Goal: Information Seeking & Learning: Find specific page/section

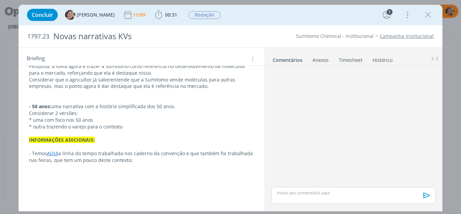
scroll to position [158, 0]
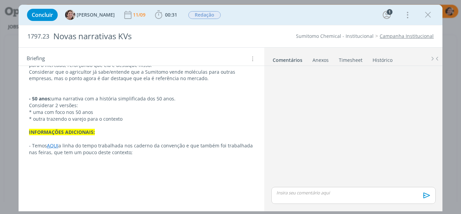
click at [54, 145] on link "AQUI" at bounding box center [52, 145] width 11 height 6
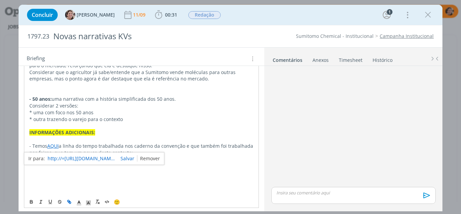
drag, startPoint x: 148, startPoint y: 159, endPoint x: 143, endPoint y: 159, distance: 5.1
click at [148, 159] on link "dialog" at bounding box center [148, 158] width 23 height 6
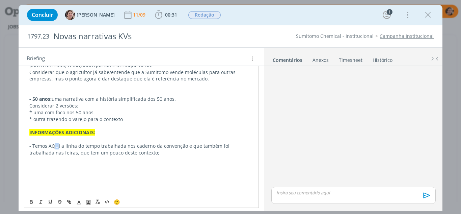
click at [56, 146] on p "- Temos AQUI a linha do tempo trabalhada nos caderno da convenção e que também …" at bounding box center [141, 148] width 224 height 13
drag, startPoint x: 59, startPoint y: 146, endPoint x: 49, endPoint y: 145, distance: 10.1
click at [49, 145] on p "- Temos AQUI a linha do tempo trabalhada nos caderno da convenção e que também …" at bounding box center [141, 148] width 224 height 13
click at [70, 201] on icon "dialog" at bounding box center [70, 202] width 2 height 2
type input "AQUI"
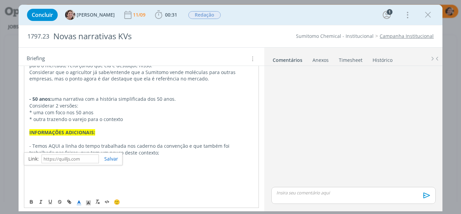
paste input "https://sobeae.sharepoint.com/:b:/s/SOBEAE/Ebtjwy5rOhtDgSeScB5pZ1wBiOfLkZu9bu3p…"
type input "https://sobeae.sharepoint.com/:b:/s/SOBEAE/Ebtjwy5rOhtDgSeScB5pZ1wBiOfLkZu9bu3p…"
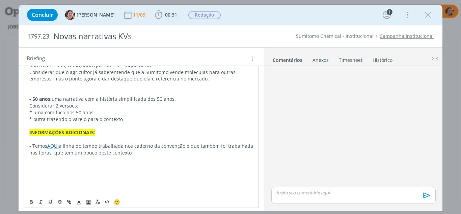
drag, startPoint x: 80, startPoint y: 181, endPoint x: 60, endPoint y: 161, distance: 27.9
click at [79, 180] on p "dialog" at bounding box center [141, 179] width 224 height 7
click at [50, 146] on link "AQUI" at bounding box center [52, 145] width 11 height 6
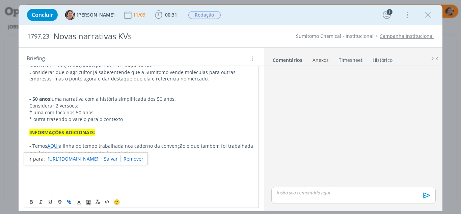
click at [59, 158] on link "https://sobeae.sharepoint.com/:b:/s/SOBEAE/Ebtjwy5rOhtDgSeScB5pZ1wBiOfLkZu9bu3p…" at bounding box center [73, 158] width 51 height 9
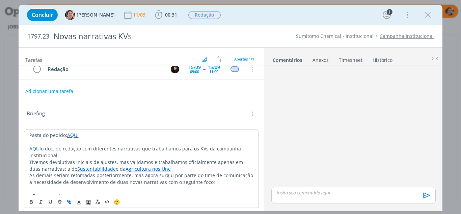
scroll to position [0, 0]
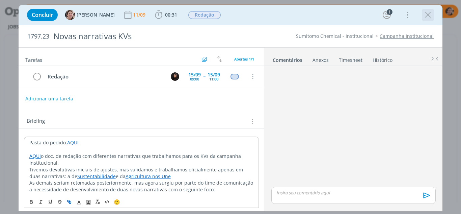
click at [429, 15] on icon "dialog" at bounding box center [428, 15] width 10 height 10
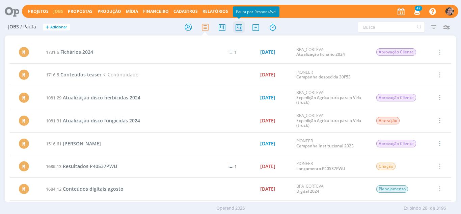
click at [241, 28] on icon at bounding box center [239, 27] width 12 height 13
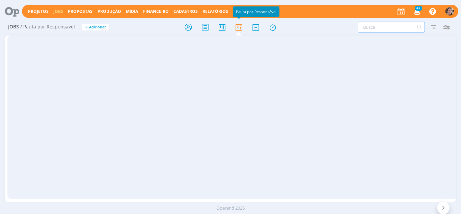
click at [381, 29] on input "text" at bounding box center [391, 27] width 67 height 11
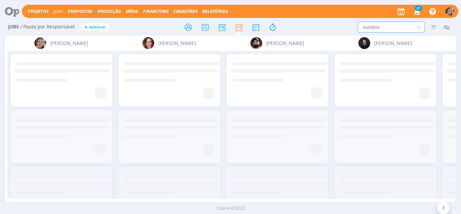
type input "outdoor"
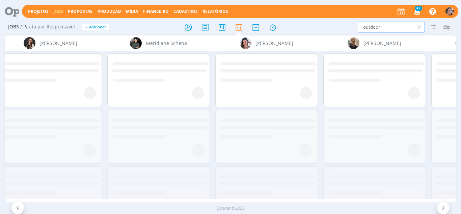
scroll to position [0, 873]
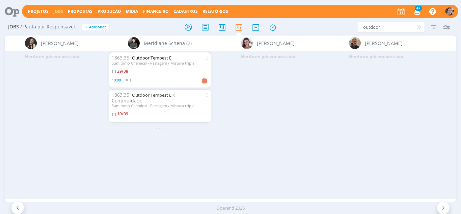
click at [158, 58] on link "Outdoor Tempest E" at bounding box center [151, 58] width 39 height 6
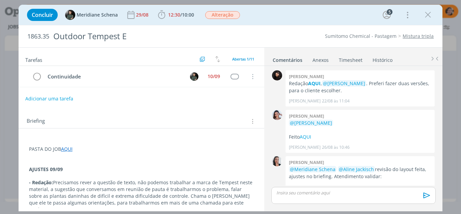
scroll to position [281, 0]
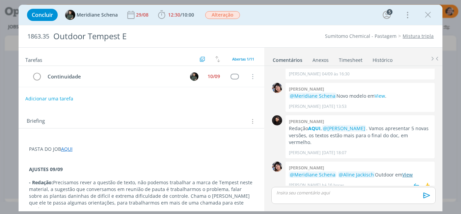
click at [406, 171] on link "View" at bounding box center [407, 174] width 10 height 6
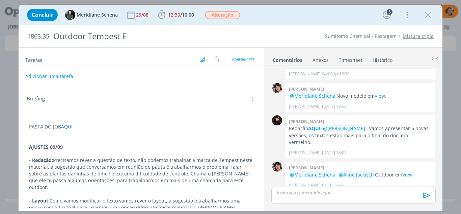
scroll to position [34, 0]
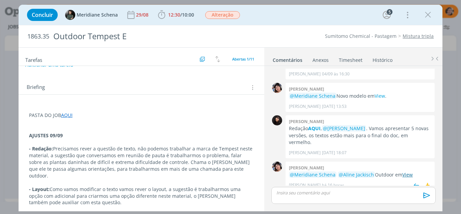
click at [408, 171] on link "View" at bounding box center [407, 174] width 10 height 6
click at [427, 19] on icon "dialog" at bounding box center [428, 15] width 10 height 10
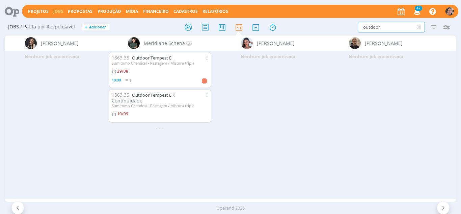
drag, startPoint x: 390, startPoint y: 28, endPoint x: 323, endPoint y: 27, distance: 67.2
click at [323, 27] on div "outdoor Filtrar Filtrar Limpar outdoor Tipo Jobs e Tarefas Data Personalizado a…" at bounding box center [381, 27] width 144 height 11
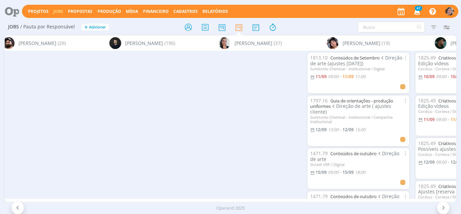
scroll to position [0, 548]
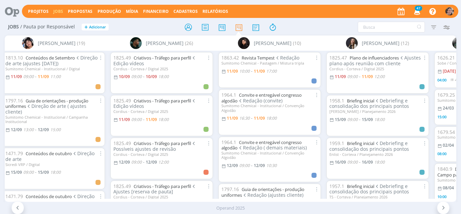
click at [419, 15] on icon "button" at bounding box center [417, 10] width 12 height 11
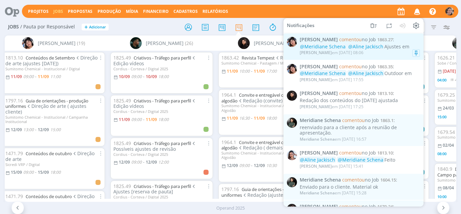
click at [360, 46] on span "@Aline Jackisch" at bounding box center [365, 46] width 35 height 6
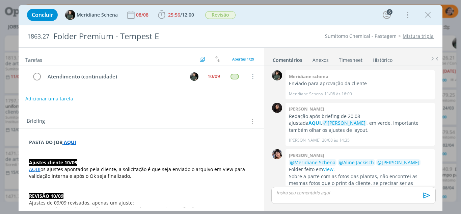
scroll to position [843, 0]
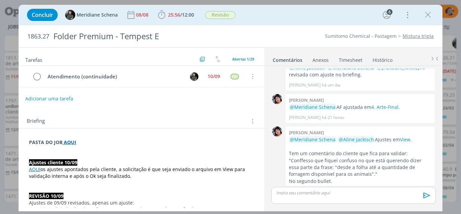
click at [37, 169] on link "AQUI" at bounding box center [34, 169] width 11 height 6
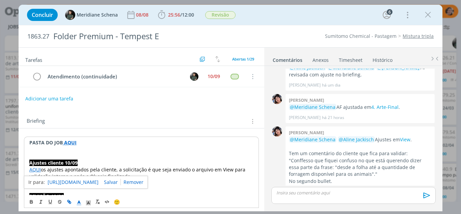
click at [74, 181] on link "https://sobeae.sharepoint.com/:b:/s/SOBEAE/EUu0Jerzc39AnadjQIeCEn0BAKGTRp1WWwzw…" at bounding box center [73, 182] width 51 height 9
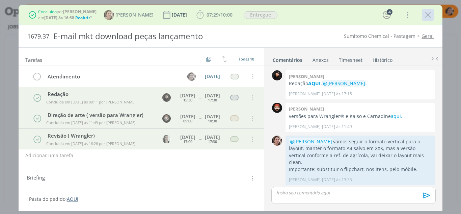
scroll to position [302, 0]
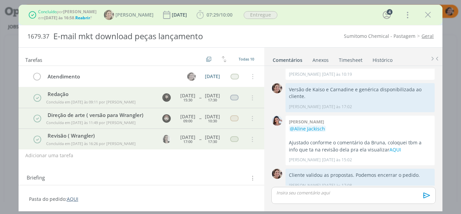
click at [426, 14] on icon "dialog" at bounding box center [428, 15] width 10 height 10
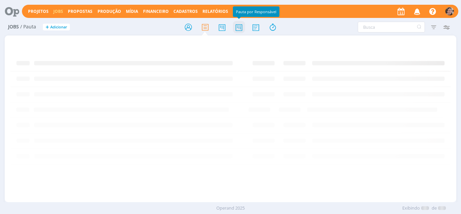
click at [240, 29] on icon at bounding box center [239, 27] width 12 height 13
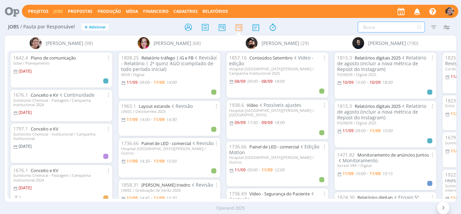
click at [392, 26] on input "text" at bounding box center [391, 27] width 67 height 11
type input "outdoor"
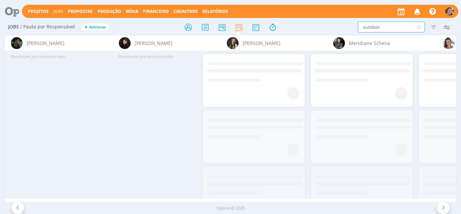
scroll to position [0, 674]
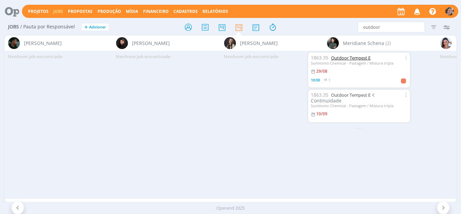
click at [347, 58] on link "Outdoor Tempest E" at bounding box center [350, 58] width 39 height 6
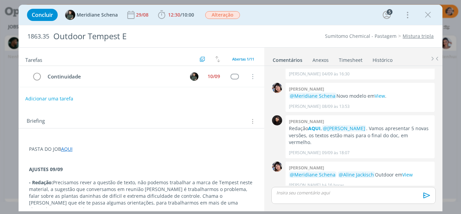
click at [431, 13] on icon "dialog" at bounding box center [428, 15] width 10 height 10
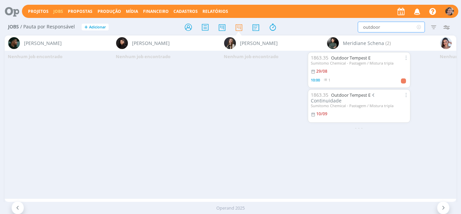
drag, startPoint x: 394, startPoint y: 29, endPoint x: 327, endPoint y: 36, distance: 67.2
click at [327, 36] on div "Jobs / Pauta por Responsável + Adicionar outdoor Filtrar Filtrar Limpar outdoor…" at bounding box center [230, 118] width 461 height 198
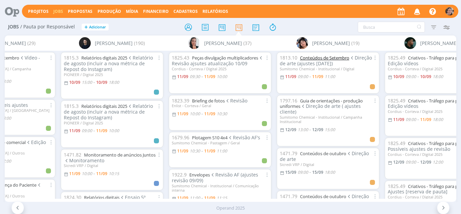
scroll to position [0, 300]
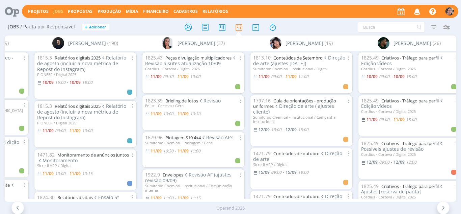
click at [306, 58] on link "Conteúdos de Setembro" at bounding box center [297, 58] width 49 height 6
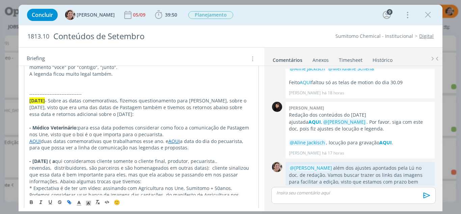
scroll to position [742, 0]
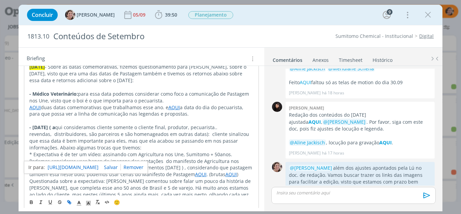
drag, startPoint x: 80, startPoint y: 155, endPoint x: 237, endPoint y: 198, distance: 162.4
click at [237, 198] on div "🙂" at bounding box center [141, 201] width 235 height 12
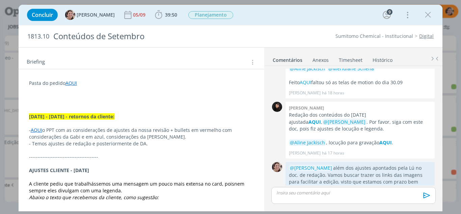
scroll to position [135, 0]
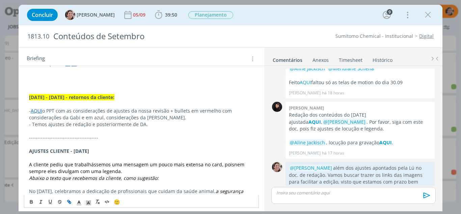
click at [155, 126] on p "- Temos ajustes de redação e posteriormente de DA." at bounding box center [141, 124] width 225 height 7
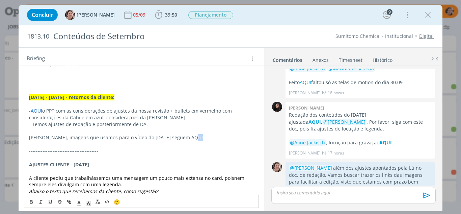
drag, startPoint x: 186, startPoint y: 137, endPoint x: 182, endPoint y: 137, distance: 4.7
click at [182, 137] on p "[PERSON_NAME], imagens que usamos para o vídeo do [DATE] seguem AQUI" at bounding box center [141, 137] width 225 height 7
click at [176, 136] on p "[PERSON_NAME], imagens que usamos para o vídeo do [DATE] seguem AQUI" at bounding box center [141, 137] width 225 height 7
drag, startPoint x: 191, startPoint y: 137, endPoint x: 177, endPoint y: 136, distance: 14.5
click at [177, 136] on p "[PERSON_NAME], imagens que usamos para o vídeo do [DATE] seguem NESTA pasta" at bounding box center [141, 137] width 225 height 7
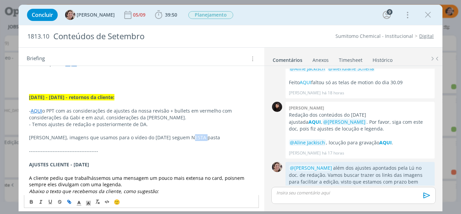
drag, startPoint x: 72, startPoint y: 200, endPoint x: 81, endPoint y: 196, distance: 10.1
click at [73, 200] on button "dialog" at bounding box center [69, 201] width 9 height 8
type input "NESTA"
paste input "[URL][DOMAIN_NAME]"
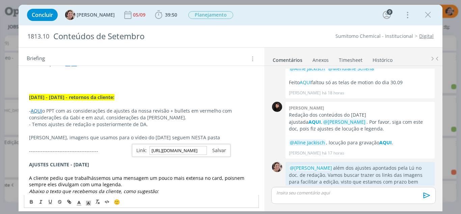
click at [214, 153] on link "dialog" at bounding box center [216, 150] width 19 height 6
click at [211, 138] on p "[PERSON_NAME], imagens que usamos para o vídeo do [DATE] seguem NESTA pasta" at bounding box center [141, 137] width 225 height 7
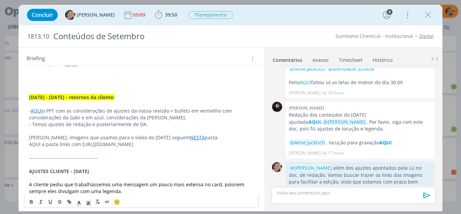
click at [111, 154] on p "dialog" at bounding box center [141, 150] width 225 height 7
drag, startPoint x: 40, startPoint y: 144, endPoint x: 27, endPoint y: 144, distance: 13.2
click at [67, 200] on icon "dialog" at bounding box center [68, 201] width 5 height 5
type input "AQUI"
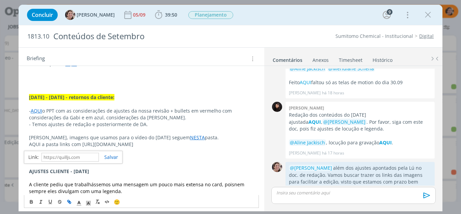
paste input "[URL][DOMAIN_NAME]"
type input "[URL][DOMAIN_NAME]"
click at [108, 156] on link "dialog" at bounding box center [108, 157] width 19 height 6
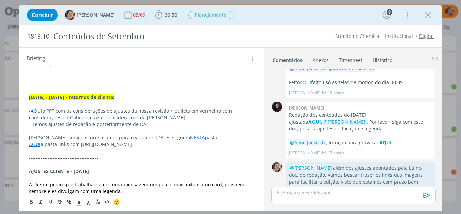
drag, startPoint x: 111, startPoint y: 158, endPoint x: 12, endPoint y: 154, distance: 99.6
click at [12, 154] on div "Concluir [PERSON_NAME] 05/09 39:50 Iniciar Apontar Data * [DATE] Horas * 00:00 …" at bounding box center [230, 107] width 461 height 214
click at [131, 152] on p "dialog" at bounding box center [141, 150] width 225 height 7
